Goal: Check status: Check status

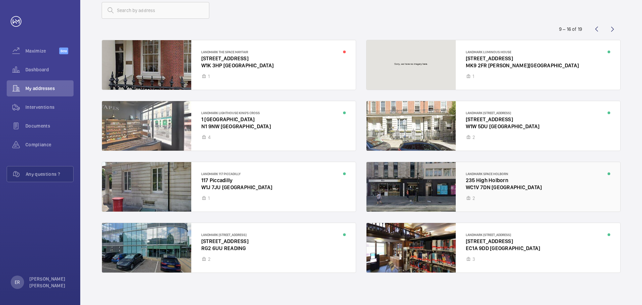
scroll to position [43, 0]
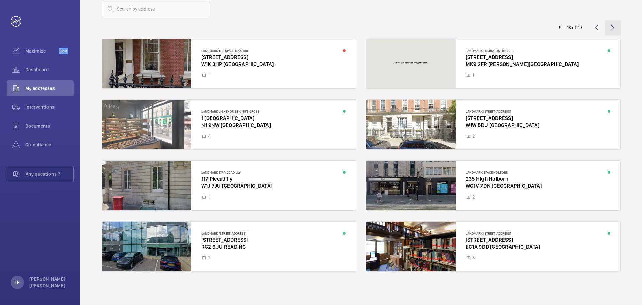
click at [606, 25] on wm-front-icon-button at bounding box center [612, 28] width 16 height 16
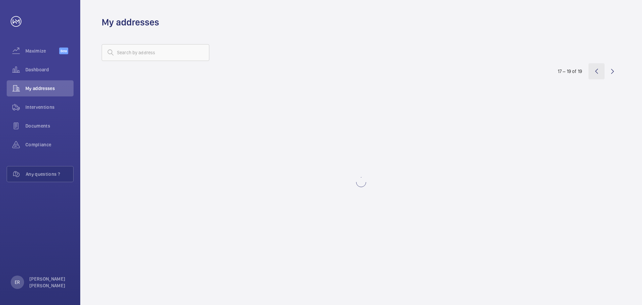
click at [602, 72] on wm-front-icon-button at bounding box center [596, 71] width 16 height 16
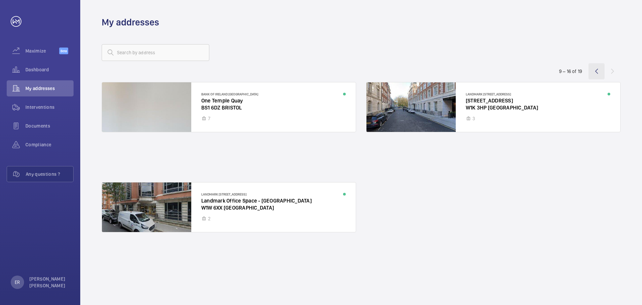
click at [602, 72] on wm-front-icon-button at bounding box center [596, 71] width 16 height 16
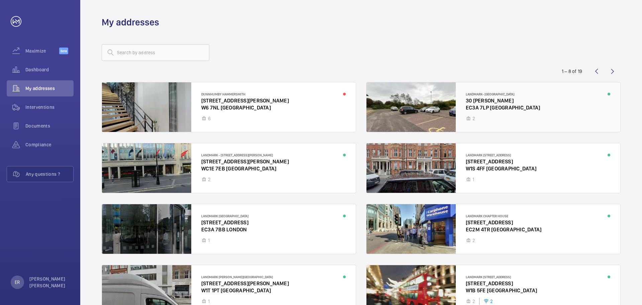
click at [503, 107] on div at bounding box center [493, 106] width 254 height 49
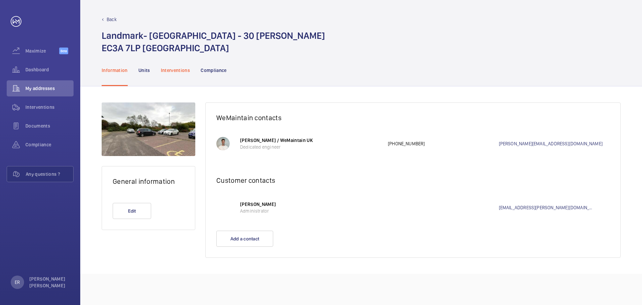
click at [184, 68] on p "Interventions" at bounding box center [175, 70] width 29 height 7
